Goal: Information Seeking & Learning: Learn about a topic

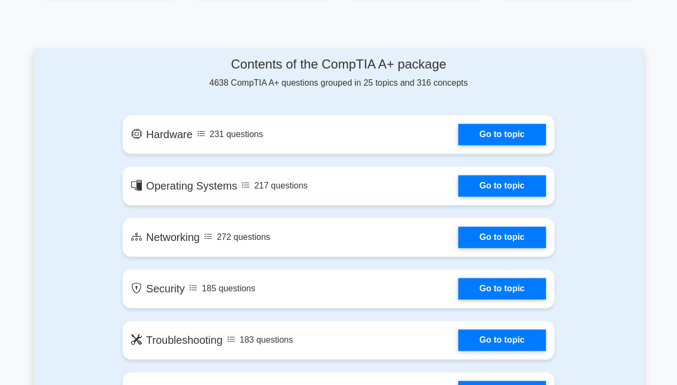
scroll to position [532, 0]
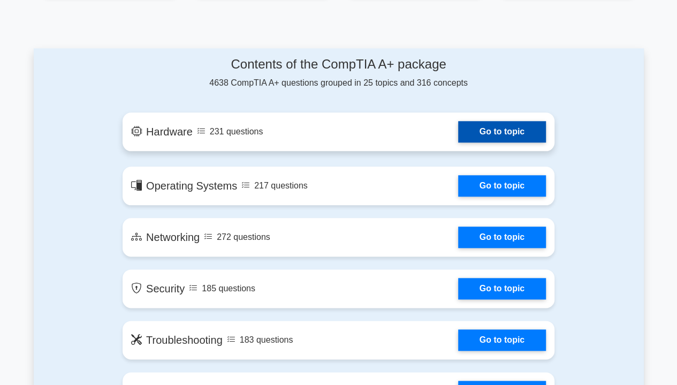
click at [481, 137] on link "Go to topic" at bounding box center [502, 131] width 88 height 21
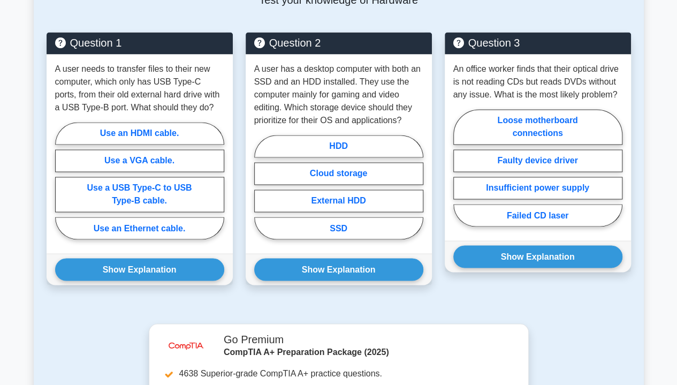
scroll to position [802, 0]
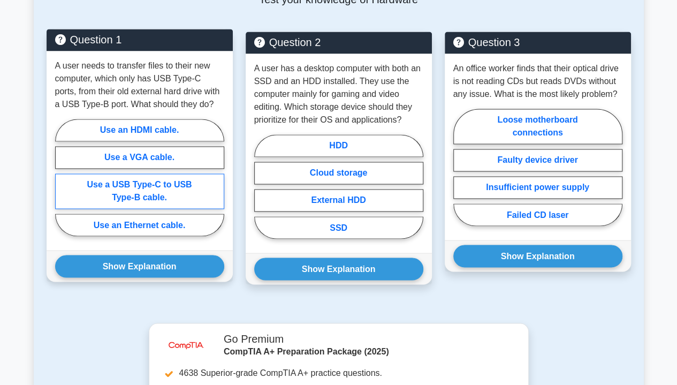
click at [132, 175] on label "Use a USB Type-C to USB Type-B cable." at bounding box center [139, 190] width 169 height 35
click at [62, 177] on input "Use a USB Type-C to USB Type-B cable." at bounding box center [58, 180] width 7 height 7
radio input "true"
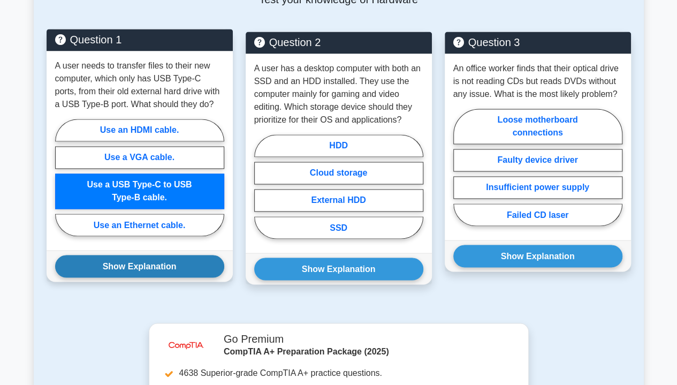
click at [130, 255] on button "Show Explanation" at bounding box center [139, 266] width 169 height 22
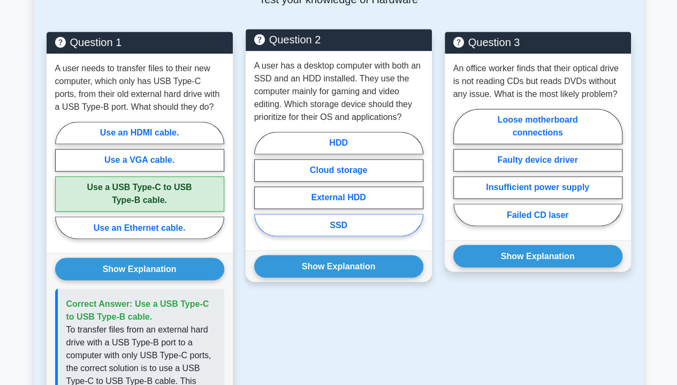
click at [356, 214] on label "SSD" at bounding box center [338, 225] width 169 height 22
click at [261, 191] on input "SSD" at bounding box center [257, 187] width 7 height 7
radio input "true"
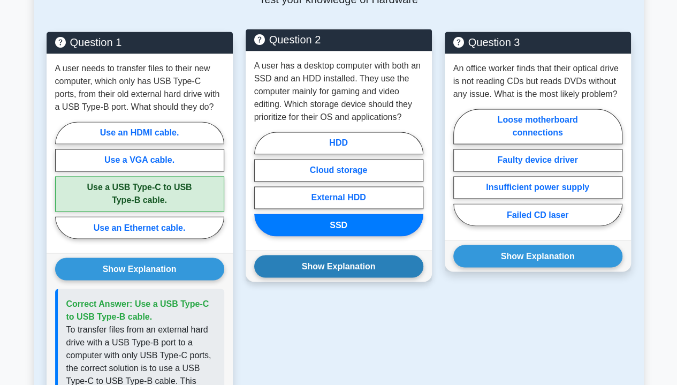
click at [346, 255] on button "Show Explanation" at bounding box center [338, 266] width 169 height 22
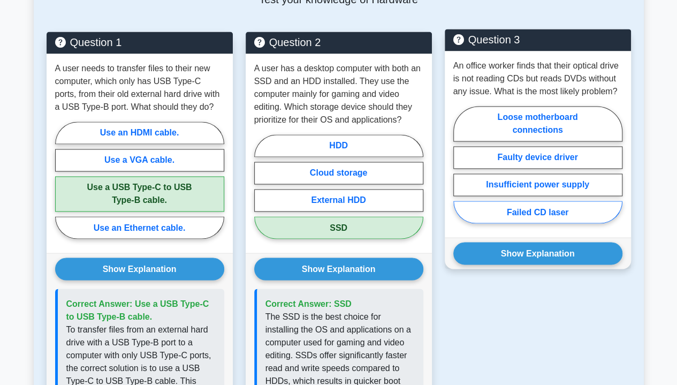
click at [529, 202] on label "Failed CD laser" at bounding box center [537, 212] width 169 height 22
click at [460, 171] on input "Failed CD laser" at bounding box center [456, 167] width 7 height 7
radio input "true"
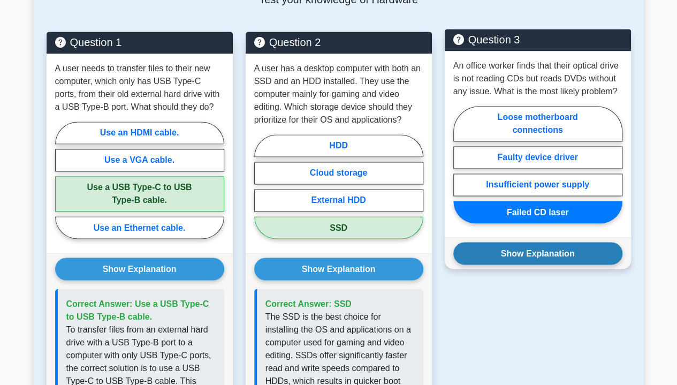
click at [524, 242] on button "Show Explanation" at bounding box center [537, 253] width 169 height 22
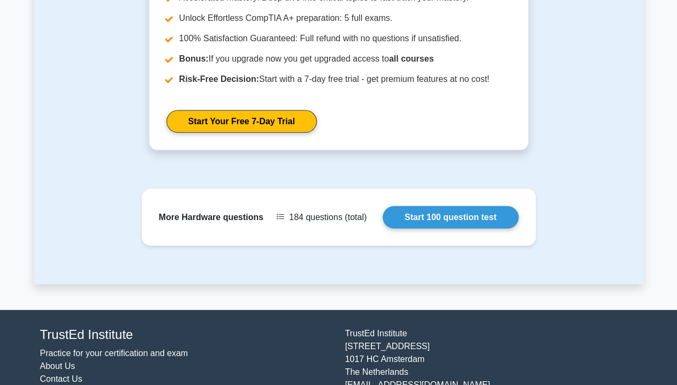
scroll to position [1515, 0]
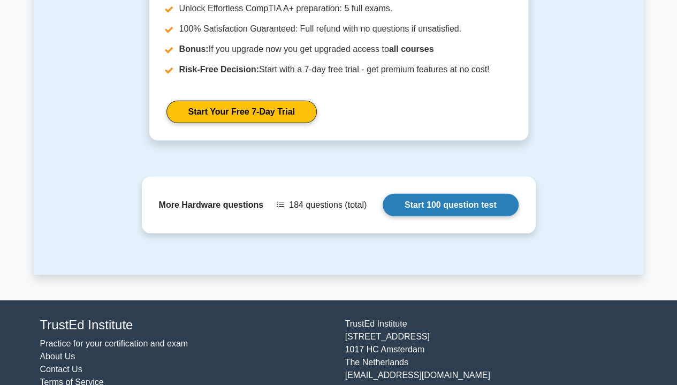
click at [437, 194] on link "Start 100 question test" at bounding box center [451, 205] width 136 height 22
